Goal: Use online tool/utility: Utilize a website feature to perform a specific function

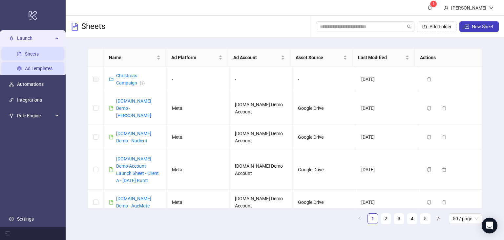
click at [39, 68] on link "Ad Templates" at bounding box center [39, 68] width 28 height 5
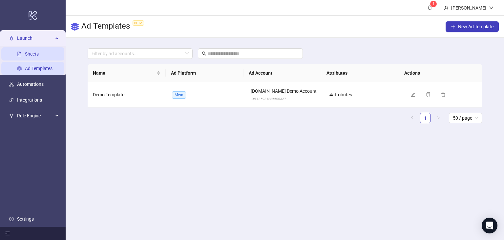
click at [29, 52] on link "Sheets" at bounding box center [32, 53] width 14 height 5
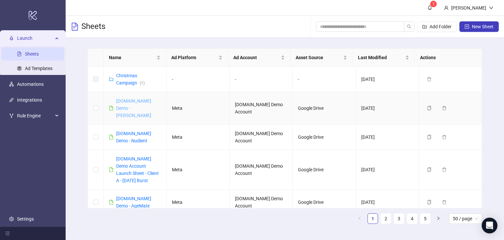
click at [133, 102] on link "[DOMAIN_NAME] Demo - [PERSON_NAME]" at bounding box center [133, 108] width 35 height 20
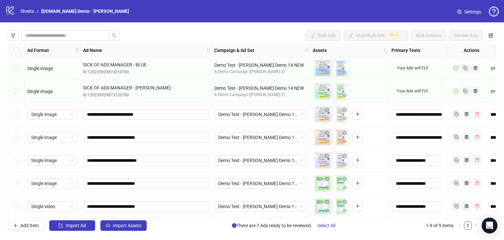
scroll to position [49, 0]
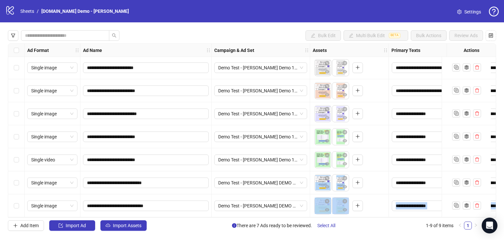
drag, startPoint x: 242, startPoint y: 217, endPoint x: 275, endPoint y: 209, distance: 33.8
click at [275, 209] on div "**********" at bounding box center [252, 130] width 489 height 174
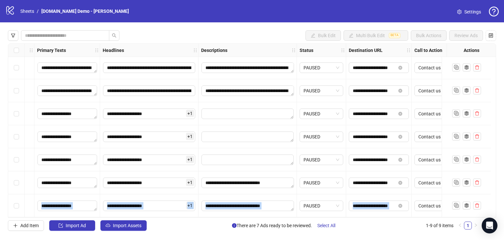
scroll to position [49, 377]
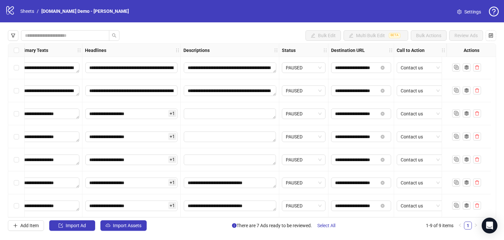
drag, startPoint x: 271, startPoint y: 34, endPoint x: 277, endPoint y: 34, distance: 6.2
click at [272, 34] on div "Bulk Edit Multi Bulk Edit BETA Bulk Actions Review Ads" at bounding box center [252, 35] width 489 height 11
click at [494, 35] on button "button" at bounding box center [491, 35] width 11 height 11
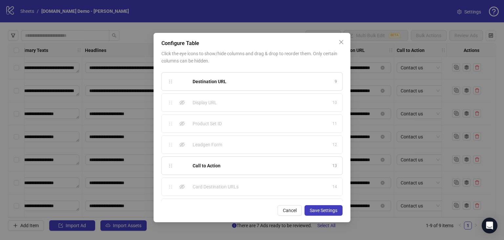
scroll to position [158, 0]
click at [183, 129] on icon "eye-invisible" at bounding box center [182, 130] width 5 height 5
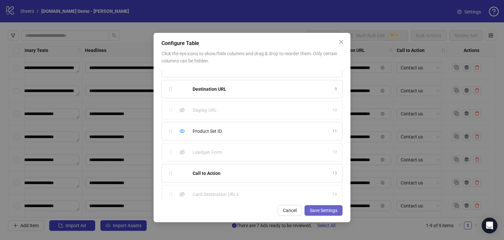
click at [330, 209] on span "Save Settings" at bounding box center [324, 210] width 28 height 5
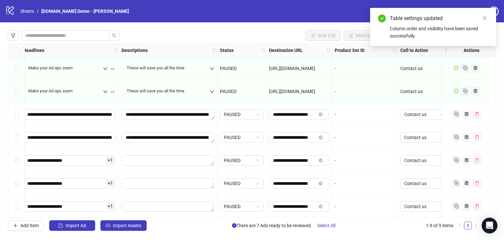
scroll to position [0, 438]
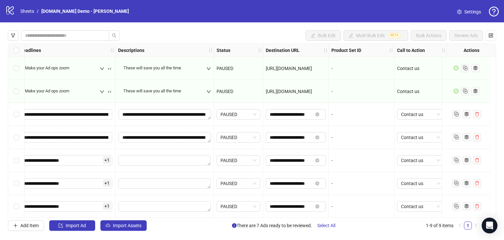
click at [343, 69] on div "-" at bounding box center [362, 68] width 60 height 7
click at [12, 161] on div "Select row 5" at bounding box center [16, 160] width 16 height 23
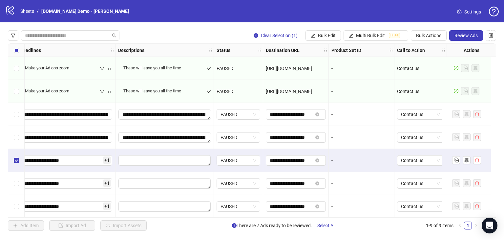
click at [21, 177] on div "Select row 6" at bounding box center [16, 183] width 16 height 23
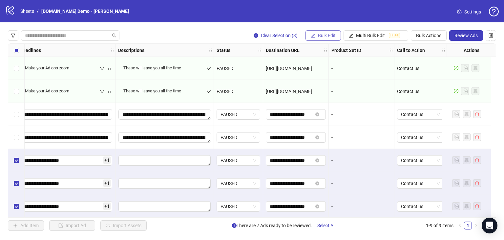
click at [331, 30] on button "Bulk Edit" at bounding box center [323, 35] width 35 height 11
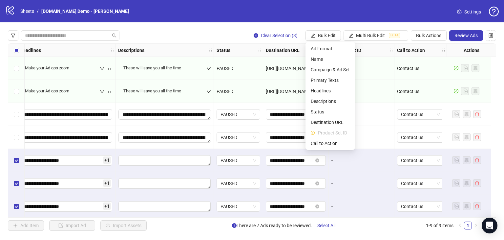
click at [324, 134] on span "Product Set ID" at bounding box center [334, 132] width 32 height 7
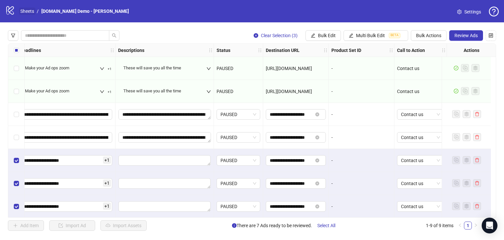
click at [24, 13] on link "Sheets" at bounding box center [27, 11] width 16 height 7
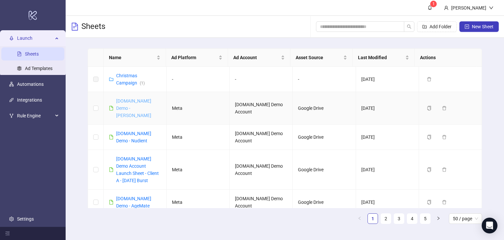
click at [136, 106] on link "[DOMAIN_NAME] Demo - [PERSON_NAME]" at bounding box center [133, 108] width 35 height 20
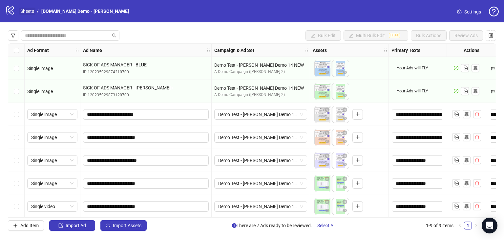
click at [28, 11] on link "Sheets" at bounding box center [27, 11] width 16 height 7
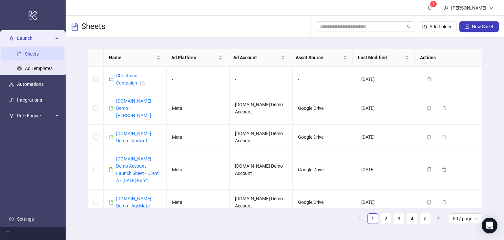
click at [55, 39] on div "Launch" at bounding box center [32, 38] width 63 height 13
